Goal: Navigation & Orientation: Find specific page/section

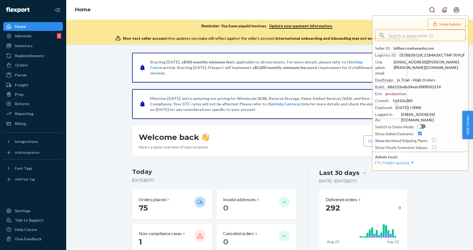
scroll to position [55, 0]
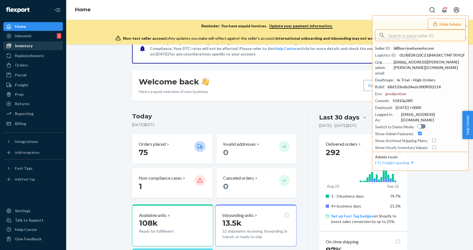
click at [45, 50] on link "Inventory" at bounding box center [33, 45] width 60 height 9
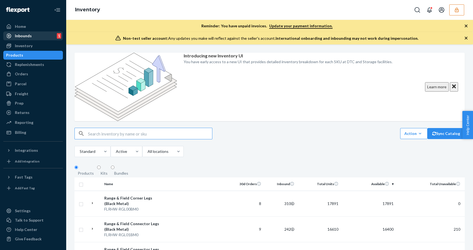
click at [49, 32] on div "Inbounds 1" at bounding box center [33, 36] width 58 height 8
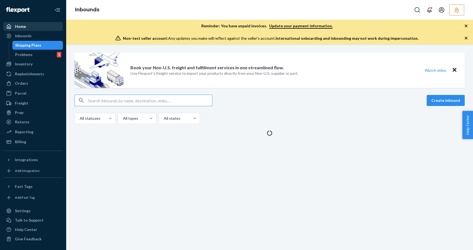
click at [49, 25] on div "Home" at bounding box center [33, 27] width 58 height 8
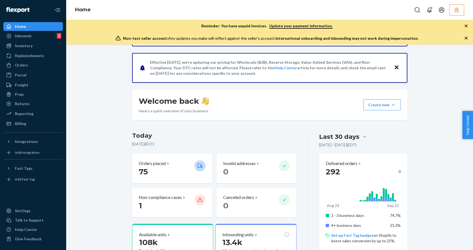
scroll to position [53, 0]
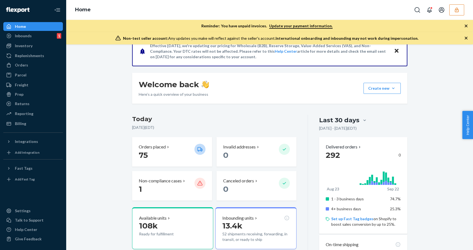
click at [113, 90] on div "Starting July 1, 2025, a $500 monthly minimum fee is applicable to all merchant…" at bounding box center [269, 221] width 398 height 442
click at [89, 99] on div "Starting July 1, 2025, a $500 monthly minimum fee is applicable to all merchant…" at bounding box center [269, 221] width 398 height 442
click at [34, 29] on div "Home" at bounding box center [33, 27] width 58 height 8
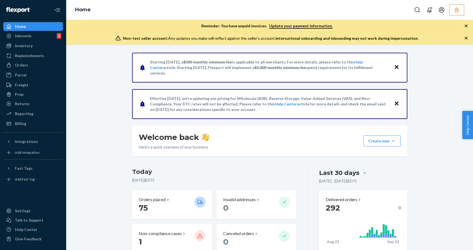
click at [283, 2] on div "Home" at bounding box center [269, 10] width 406 height 20
